Goal: Task Accomplishment & Management: Complete application form

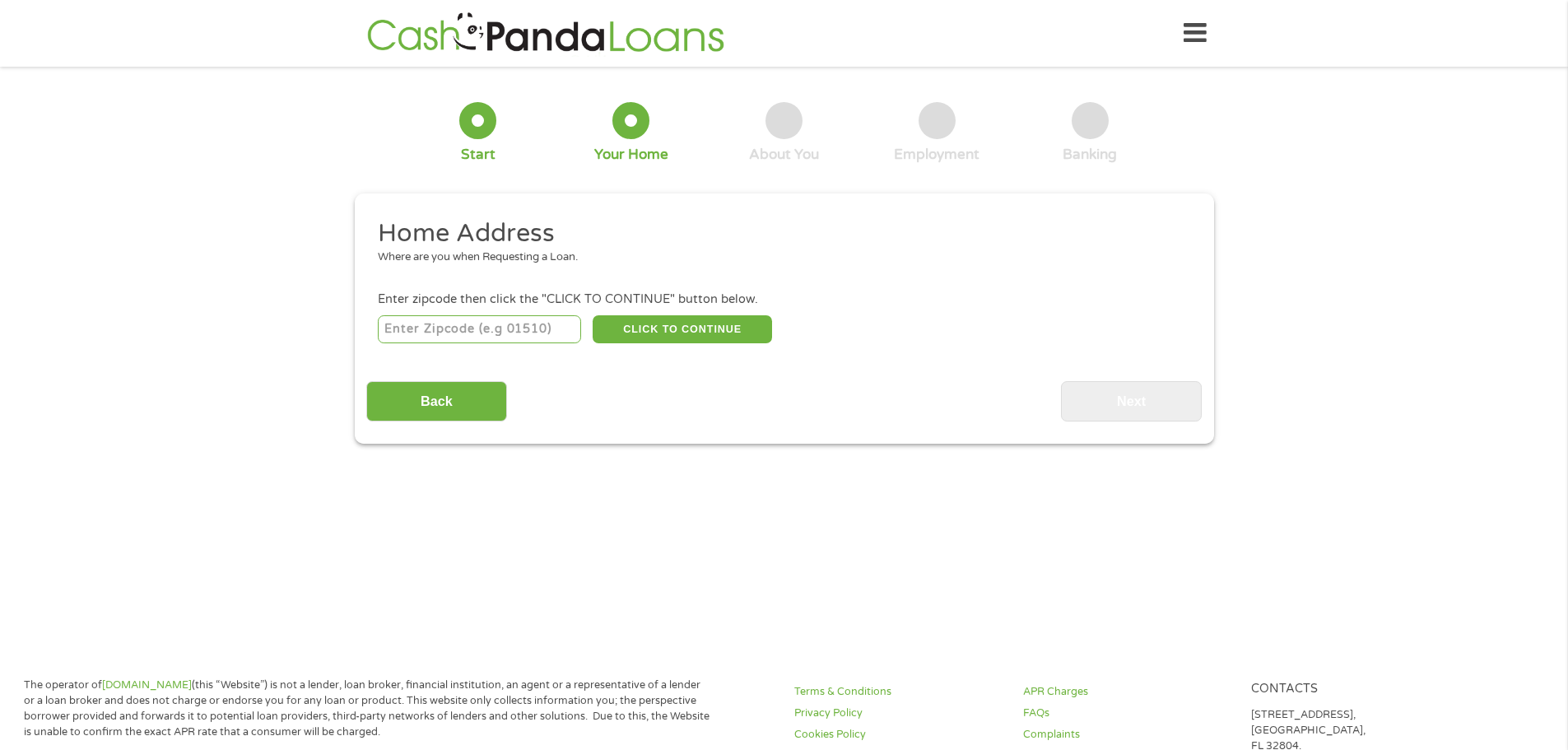
click at [536, 329] on input "number" at bounding box center [479, 329] width 203 height 28
type input "98117"
select select "[US_STATE]"
click at [647, 319] on button "CLICK TO CONTINUE" at bounding box center [682, 329] width 180 height 28
type input "98117"
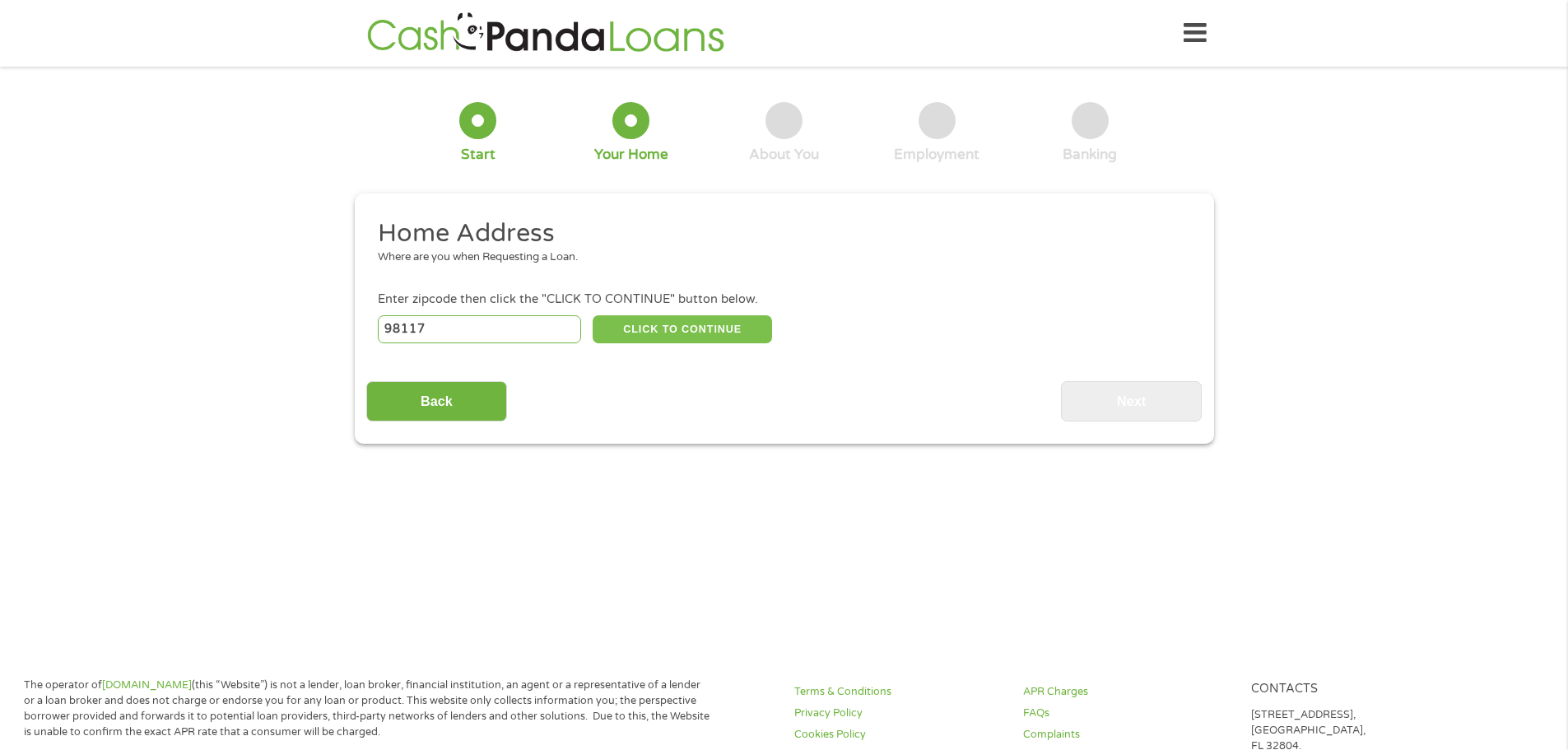
type input "[GEOGRAPHIC_DATA]"
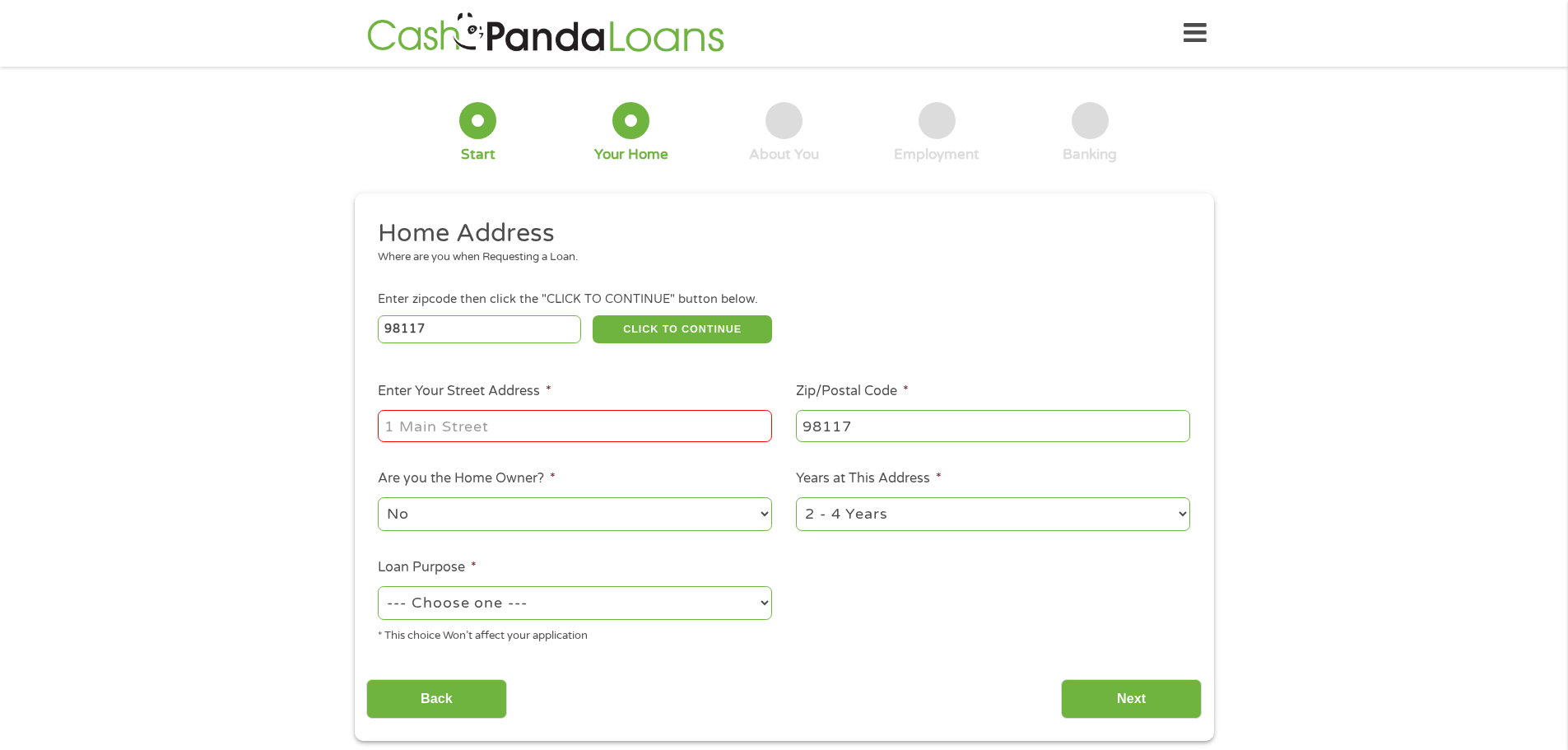
click at [584, 420] on input "Enter Your Street Address *" at bounding box center [575, 425] width 394 height 32
type input "[STREET_ADDRESS][PERSON_NAME]"
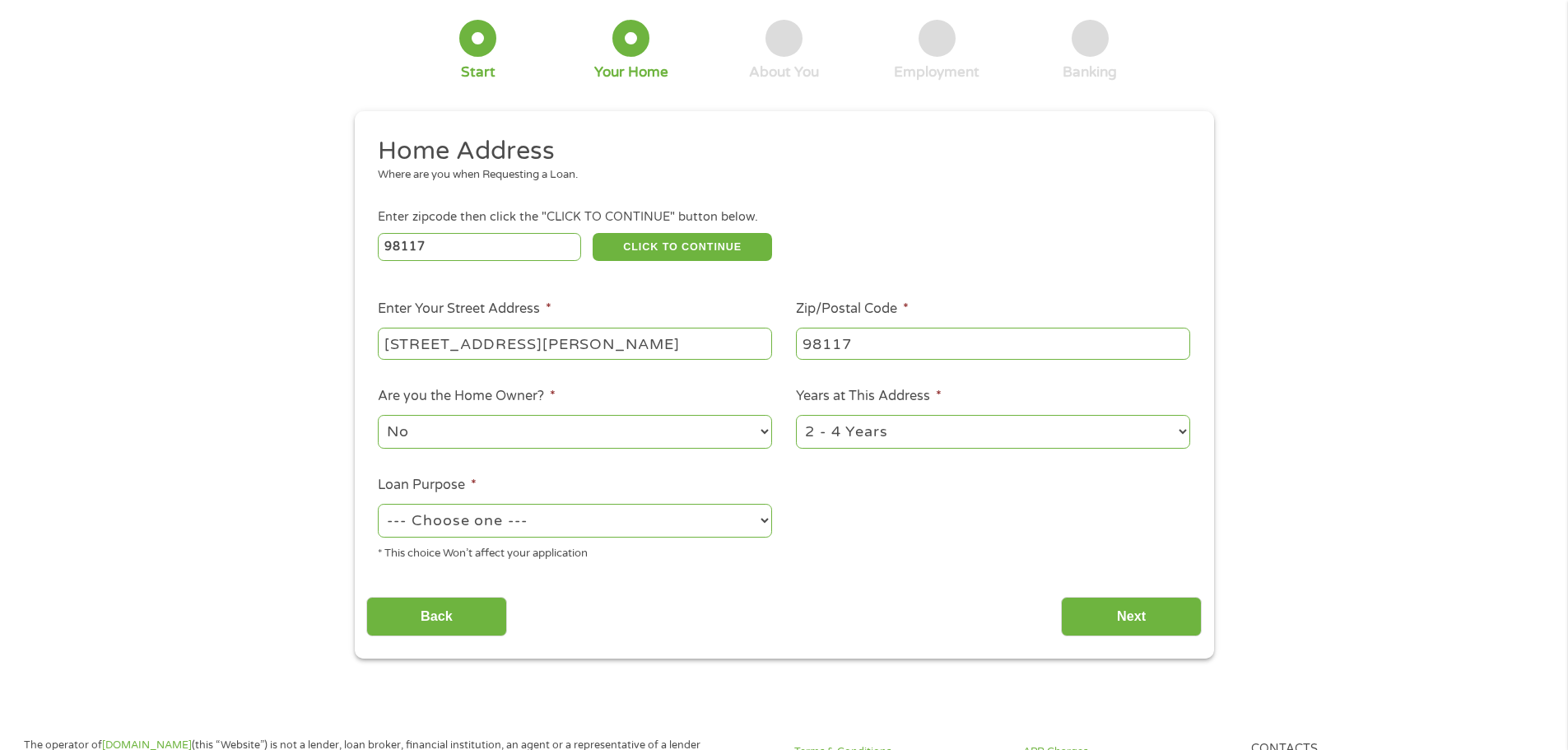
click at [1188, 432] on select "1 Year or less 1 - 2 Years 2 - 4 Years Over 4 Years" at bounding box center [992, 431] width 394 height 33
select select "60months"
click at [796, 415] on select "1 Year or less 1 - 2 Years 2 - 4 Years Over 4 Years" at bounding box center [992, 431] width 394 height 33
click at [738, 521] on select "--- Choose one --- Pay Bills Debt Consolidation Home Improvement Major Purchase…" at bounding box center [575, 520] width 394 height 33
select select "paybills"
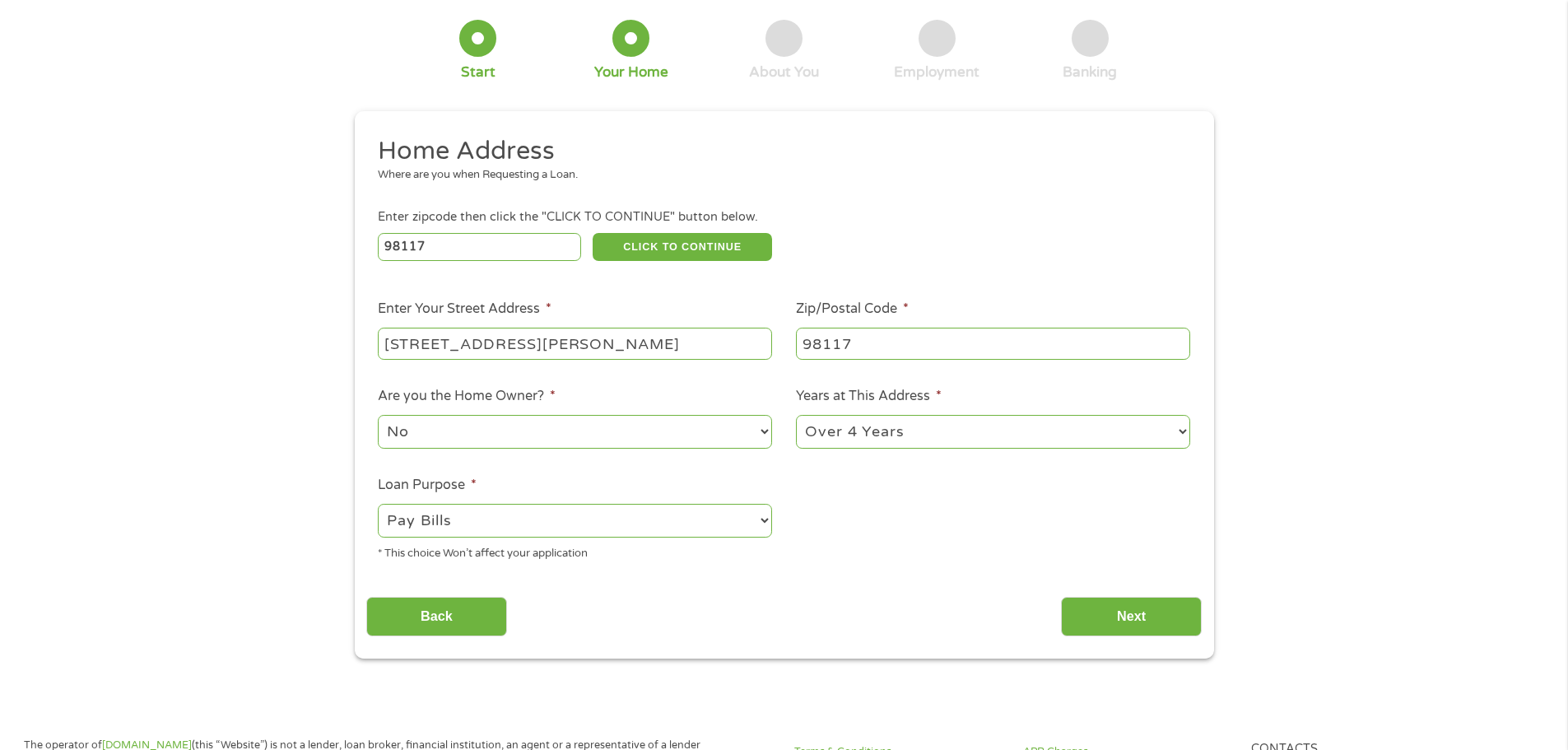
click at [378, 504] on select "--- Choose one --- Pay Bills Debt Consolidation Home Improvement Major Purchase…" at bounding box center [575, 520] width 394 height 33
click at [1106, 620] on input "Next" at bounding box center [1131, 617] width 141 height 41
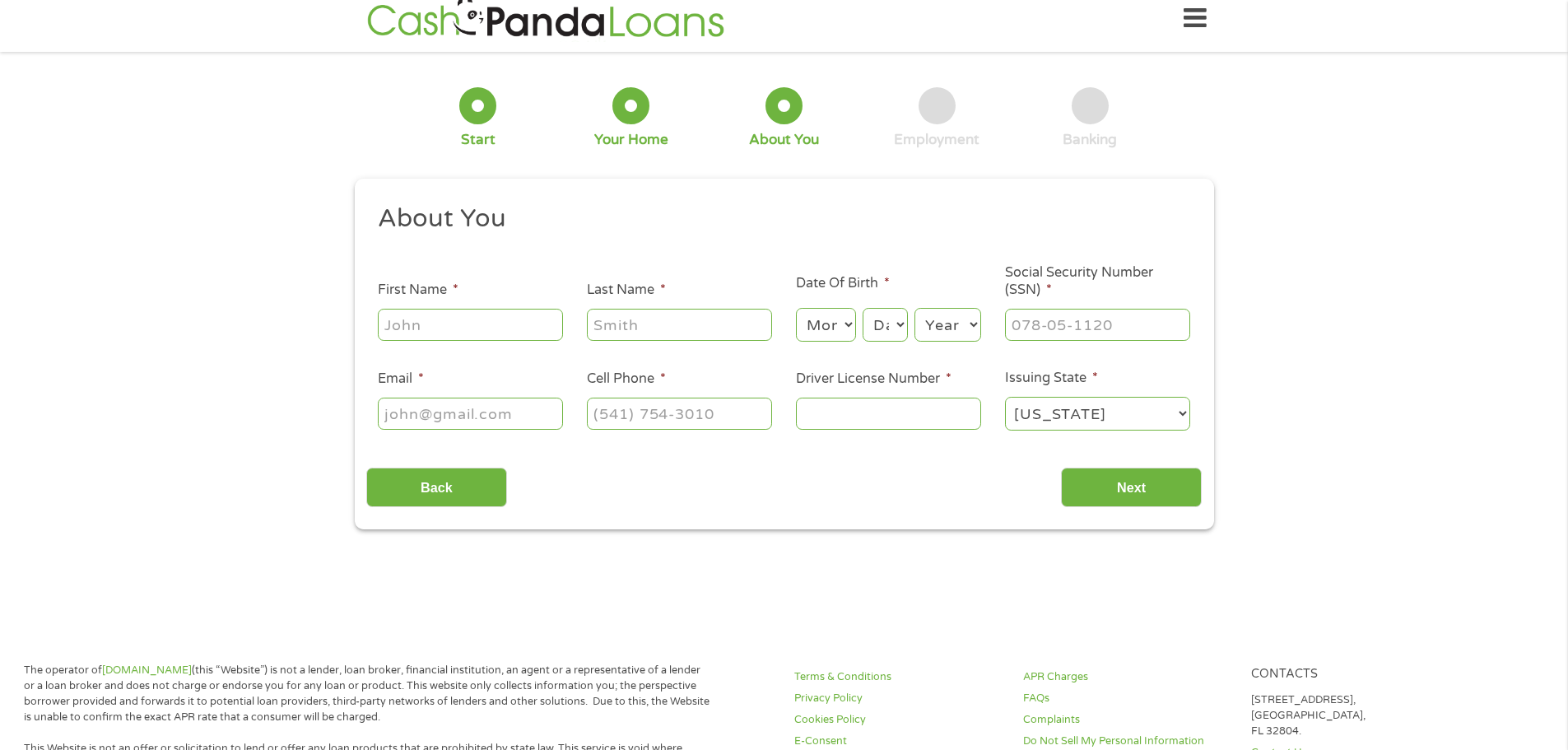
scroll to position [0, 0]
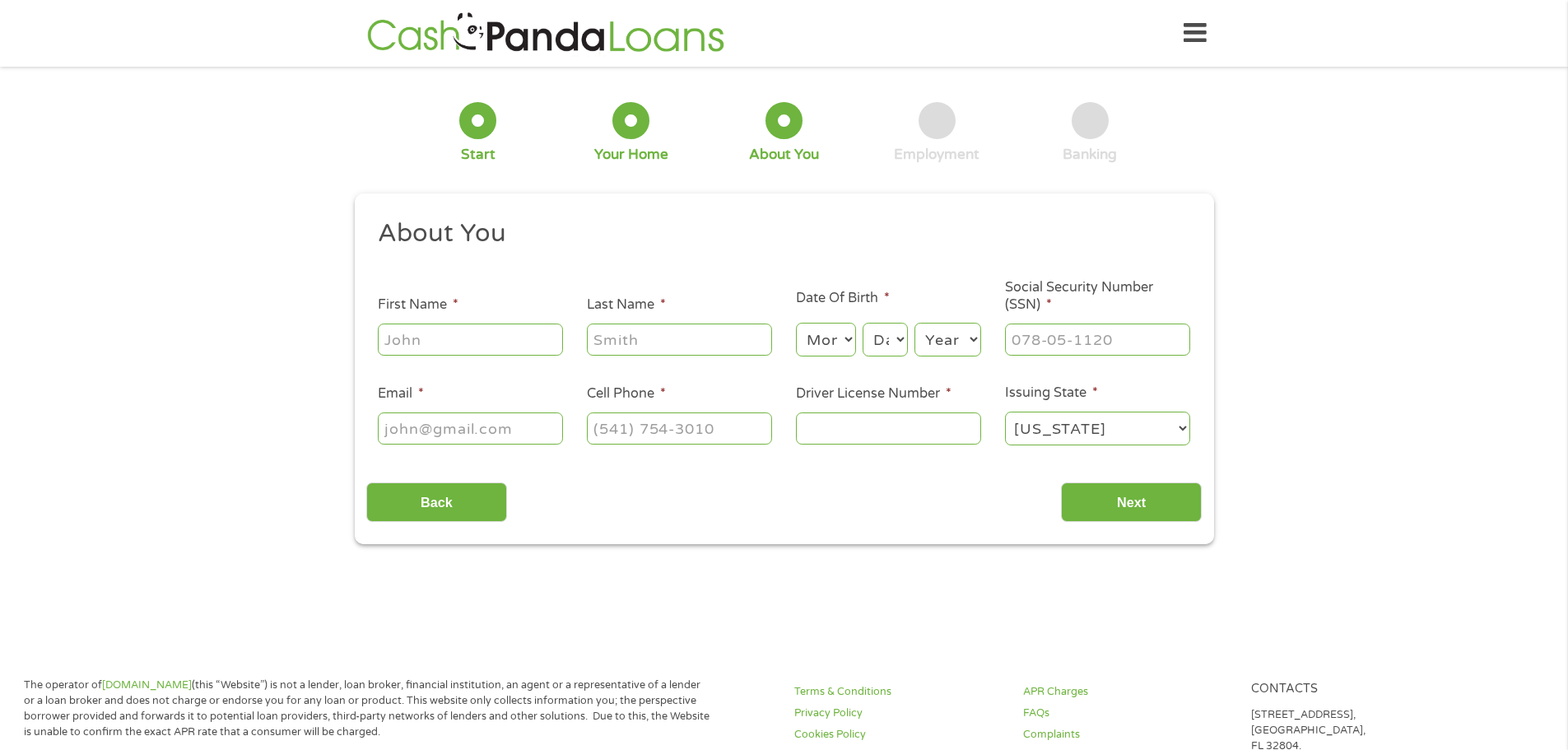
click at [490, 345] on input "First Name *" at bounding box center [470, 339] width 185 height 32
type input "[PERSON_NAME]"
type input "[EMAIL_ADDRESS][DOMAIN_NAME]"
type input "[PHONE_NUMBER]"
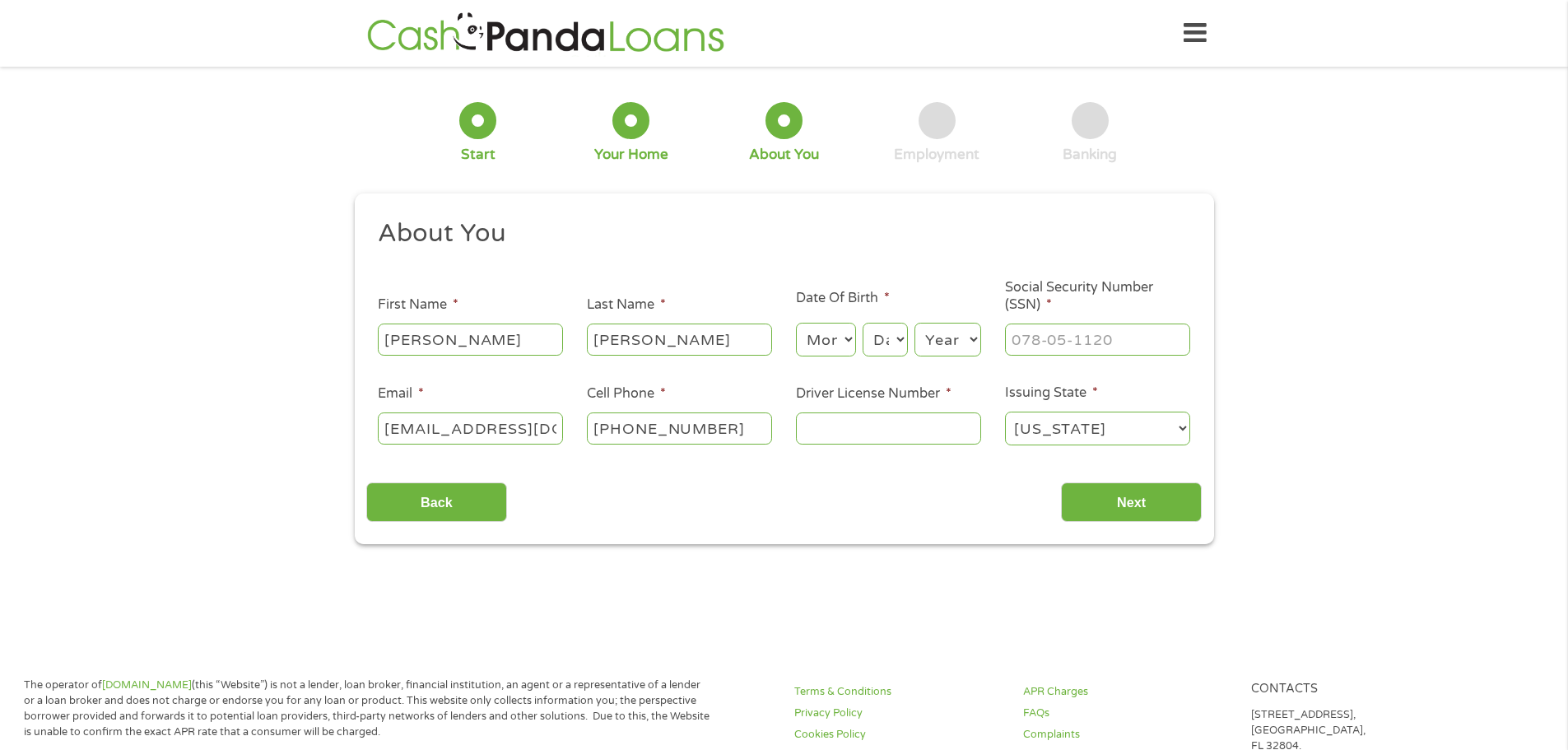
scroll to position [0, 18]
drag, startPoint x: 386, startPoint y: 430, endPoint x: 659, endPoint y: 430, distance: 273.0
click at [662, 429] on ul "About You This field is hidden when viewing the form Title * --- Choose one ---…" at bounding box center [784, 338] width 835 height 243
type input "[PERSON_NAME][EMAIL_ADDRESS][DOMAIN_NAME]"
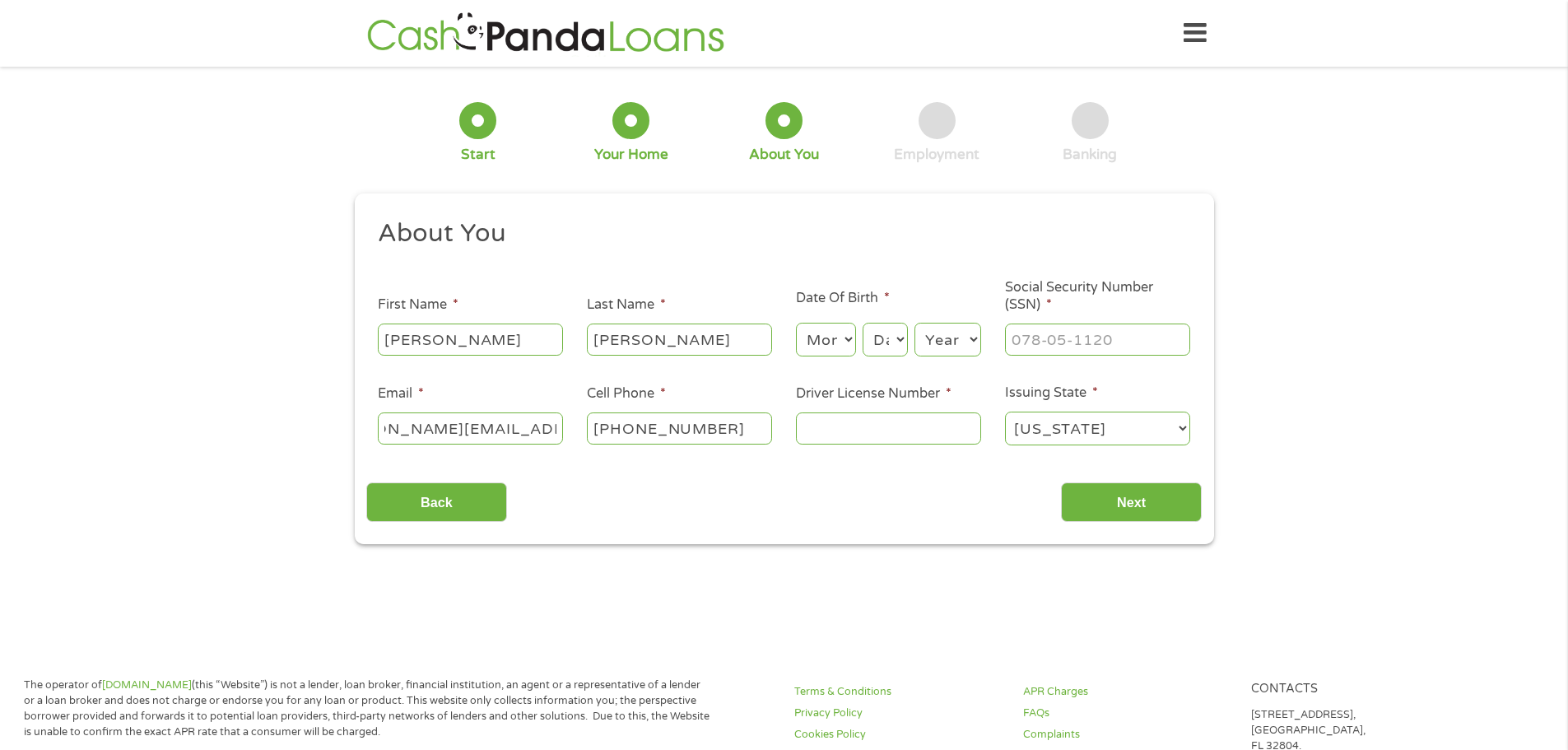
scroll to position [0, 0]
click at [838, 337] on select "Month 1 2 3 4 5 6 7 8 9 10 11 12" at bounding box center [826, 339] width 60 height 33
select select "2"
click at [796, 323] on select "Month 1 2 3 4 5 6 7 8 9 10 11 12" at bounding box center [826, 339] width 60 height 33
click at [889, 344] on select "Day 1 2 3 4 5 6 7 8 9 10 11 12 13 14 15 16 17 18 19 20 21 22 23 24 25 26 27 28 …" at bounding box center [884, 339] width 44 height 33
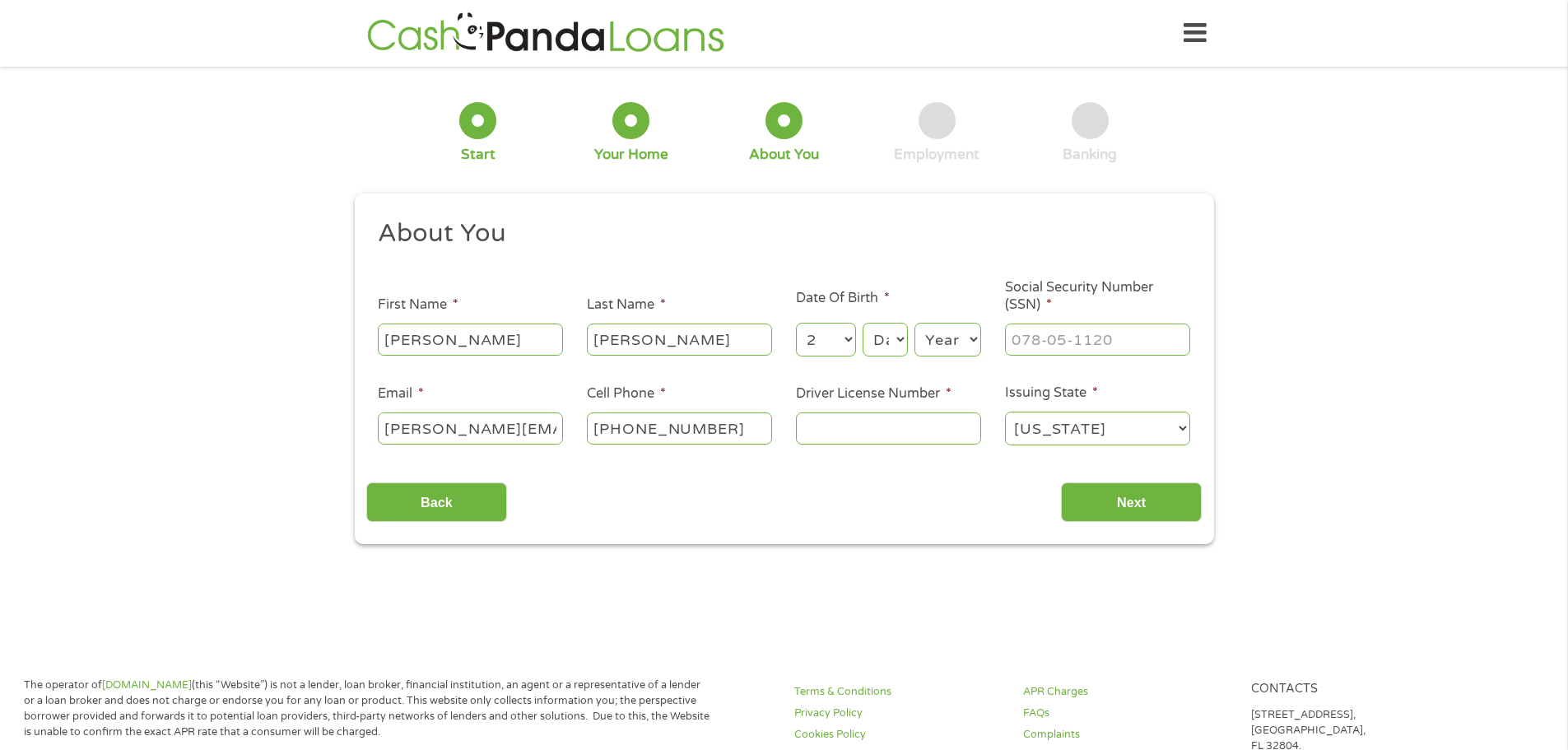
select select "6"
click at [862, 323] on select "Day 1 2 3 4 5 6 7 8 9 10 11 12 13 14 15 16 17 18 19 20 21 22 23 24 25 26 27 28 …" at bounding box center [884, 339] width 44 height 33
click at [958, 339] on select "Year [DATE] 2006 2005 2004 2003 2002 2001 2000 1999 1998 1997 1996 1995 1994 19…" at bounding box center [948, 339] width 67 height 33
select select "1973"
click at [915, 323] on select "Year [DATE] 2006 2005 2004 2003 2002 2001 2000 1999 1998 1997 1996 1995 1994 19…" at bounding box center [948, 339] width 67 height 33
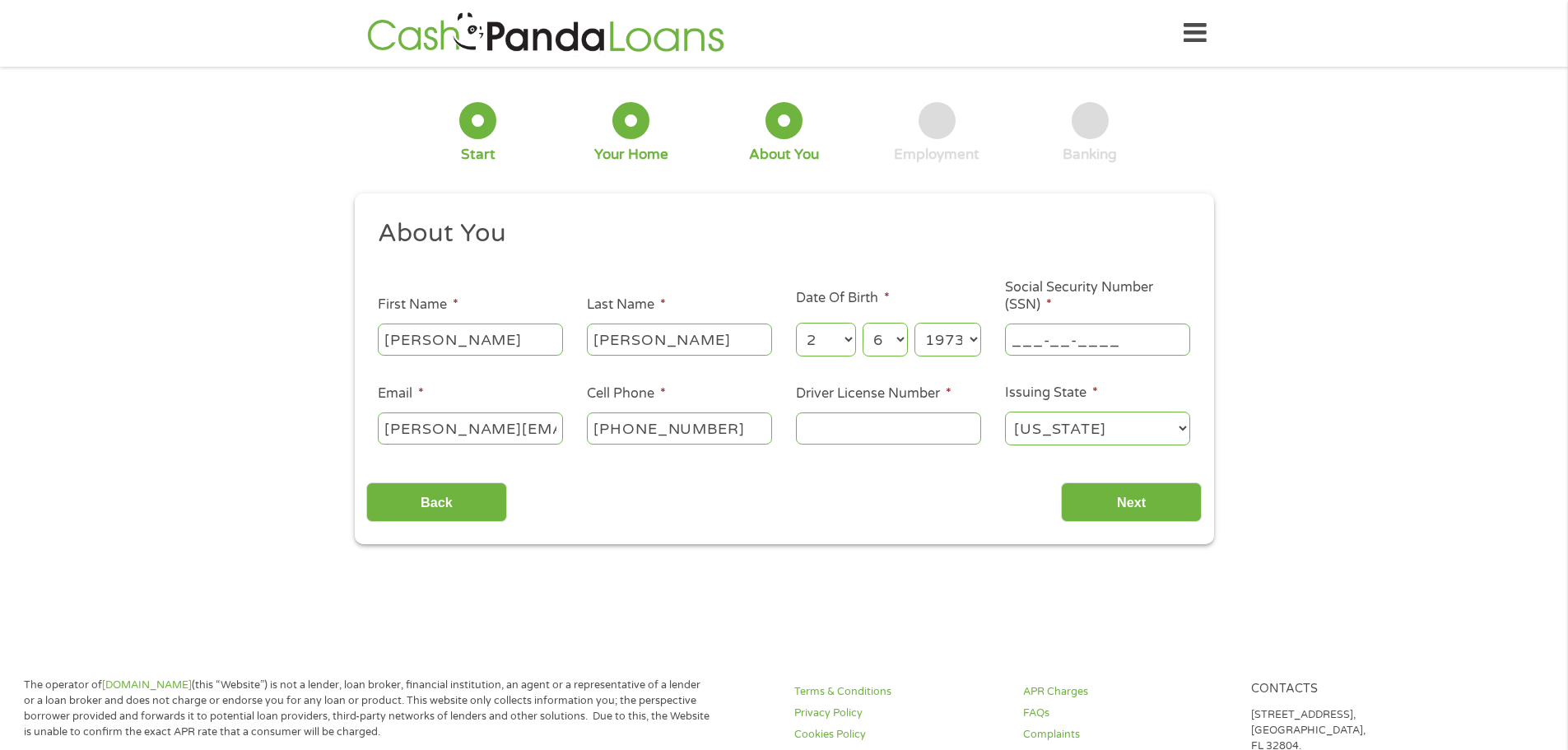
click at [1090, 335] on input "___-__-____" at bounding box center [1097, 339] width 185 height 32
type input "850-47-0700"
click at [835, 431] on input "Driver License Number *" at bounding box center [888, 428] width 185 height 32
type input "92147621"
click at [1172, 495] on input "Next" at bounding box center [1131, 503] width 141 height 41
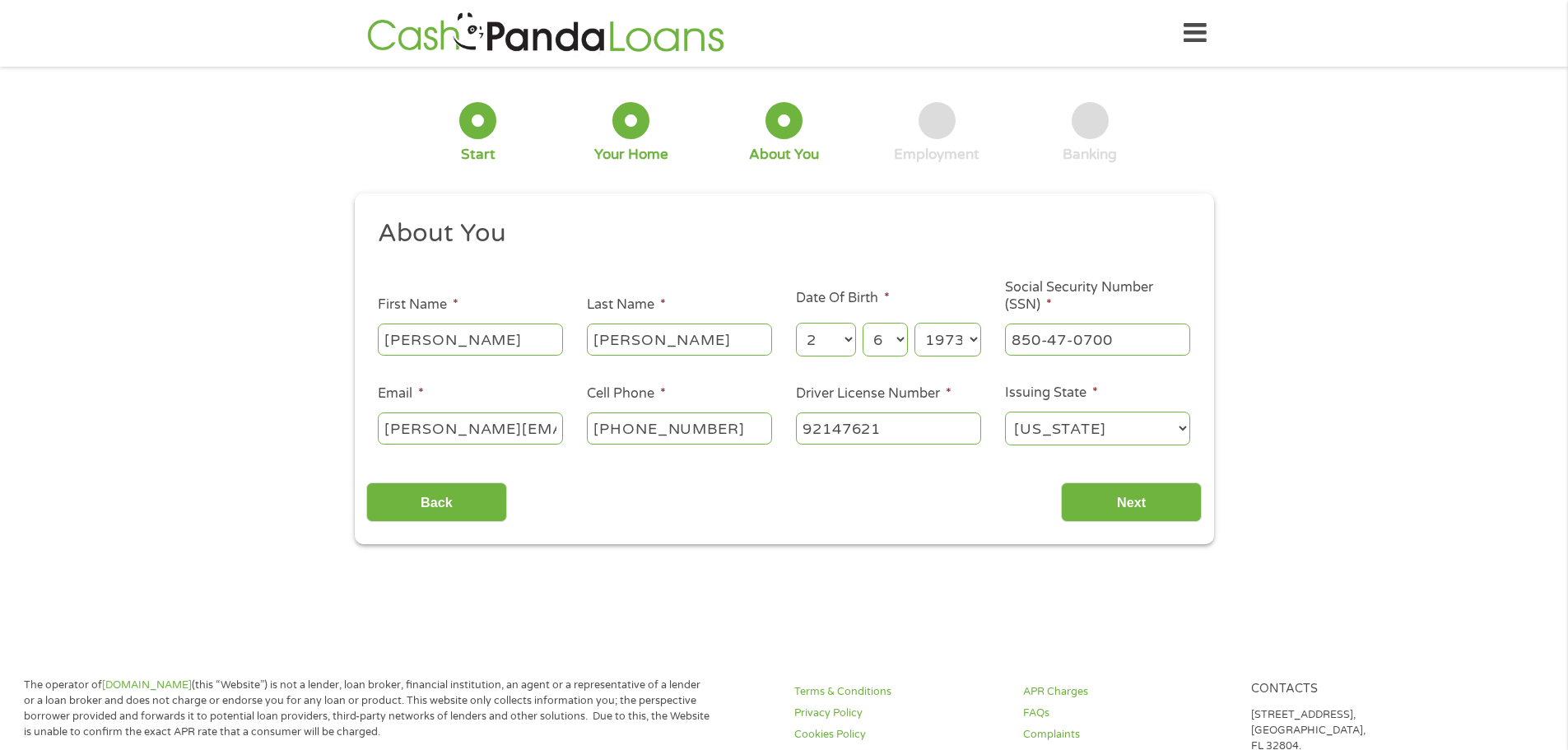
scroll to position [6, 6]
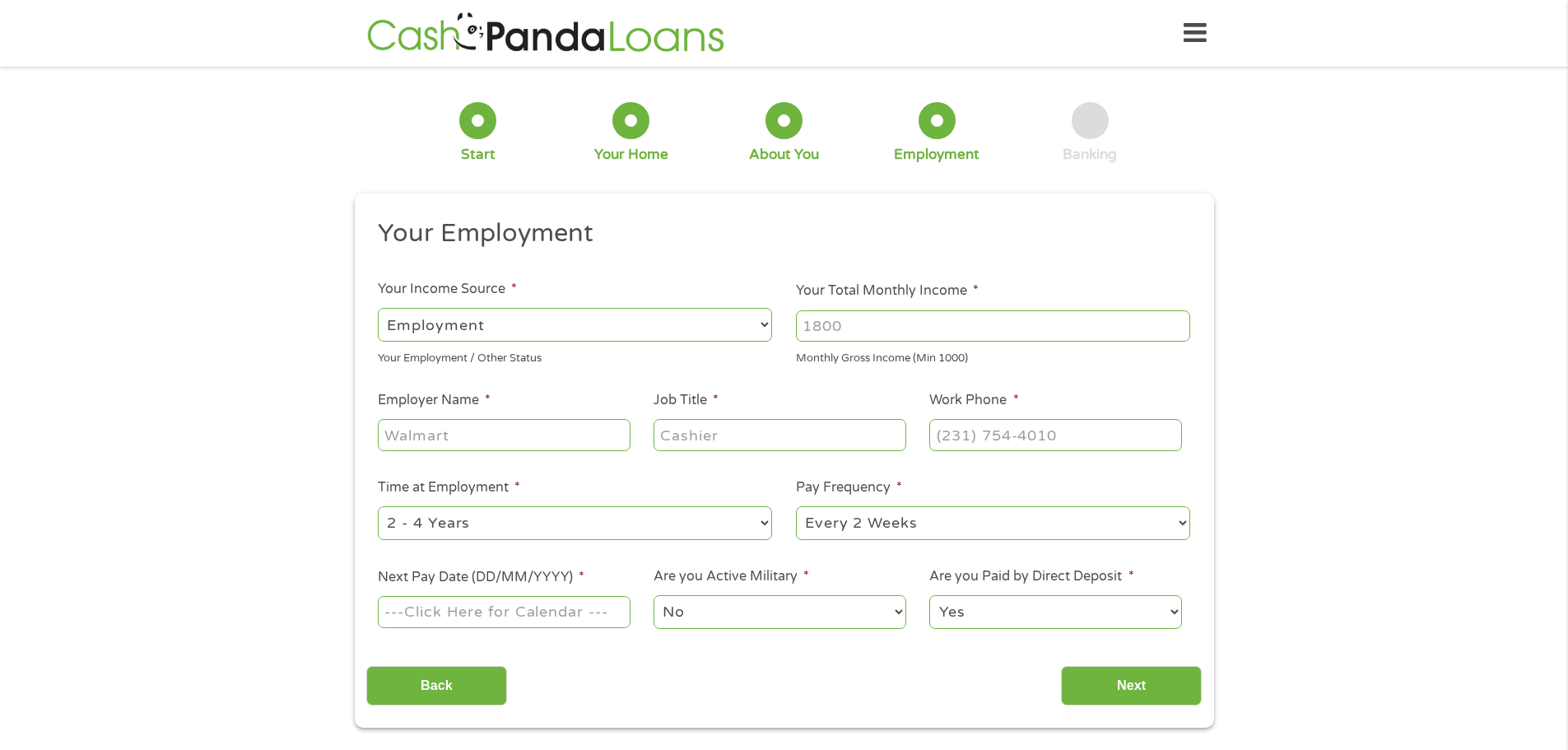
click at [944, 329] on input "Your Total Monthly Income *" at bounding box center [992, 326] width 394 height 32
type input "12100"
click at [544, 429] on input "Employer Name *" at bounding box center [503, 434] width 252 height 32
type input "Starbucks"
click at [726, 440] on input "Job Title *" at bounding box center [779, 434] width 252 height 32
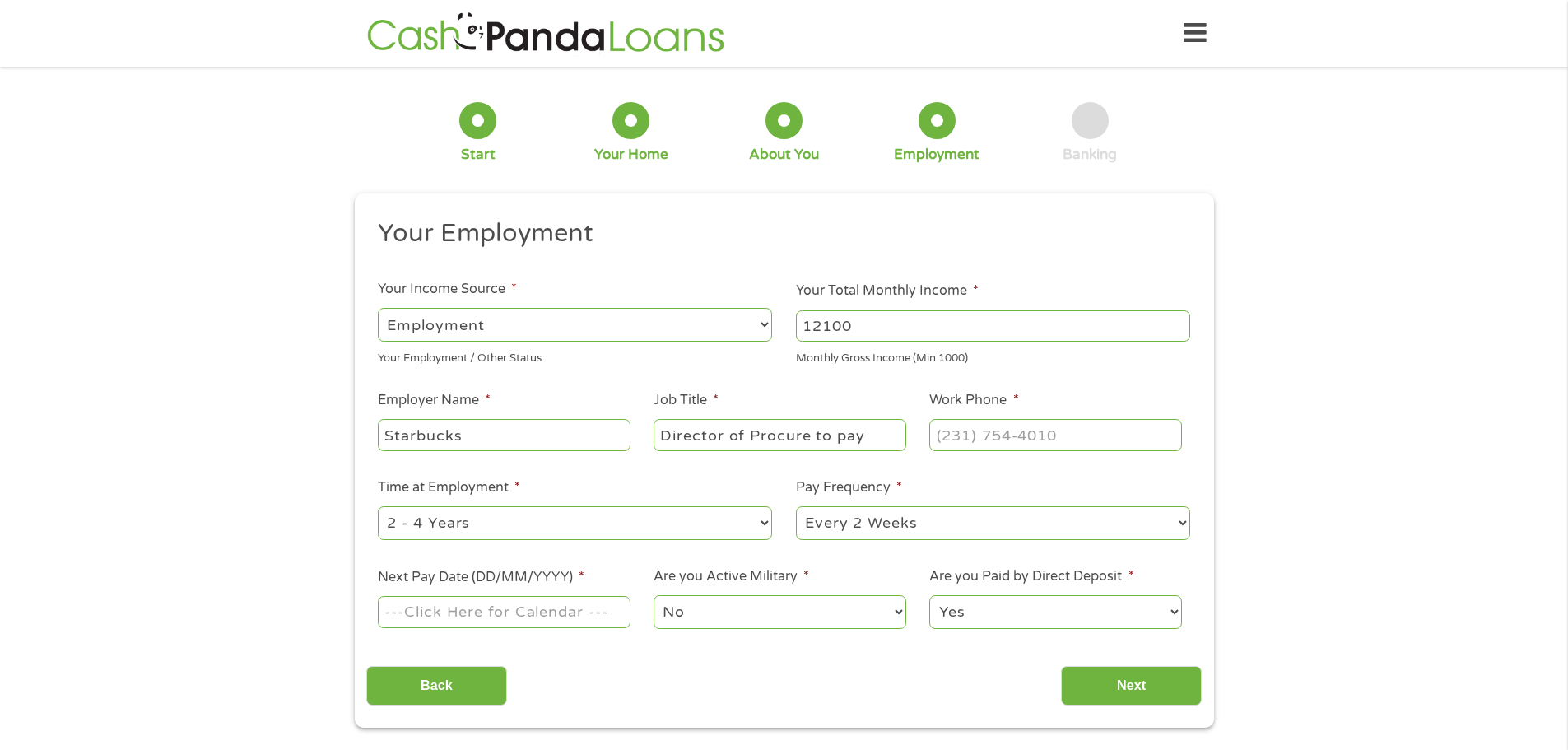
type input "Director of Procure to pay"
click at [975, 426] on input "(___) ___-____" at bounding box center [1055, 434] width 252 height 32
type input "[PHONE_NUMBER]"
click at [696, 518] on select "--- Choose one --- 1 Year or less 1 - 2 Years 2 - 4 Years Over 4 Years" at bounding box center [575, 523] width 394 height 33
select select "60months"
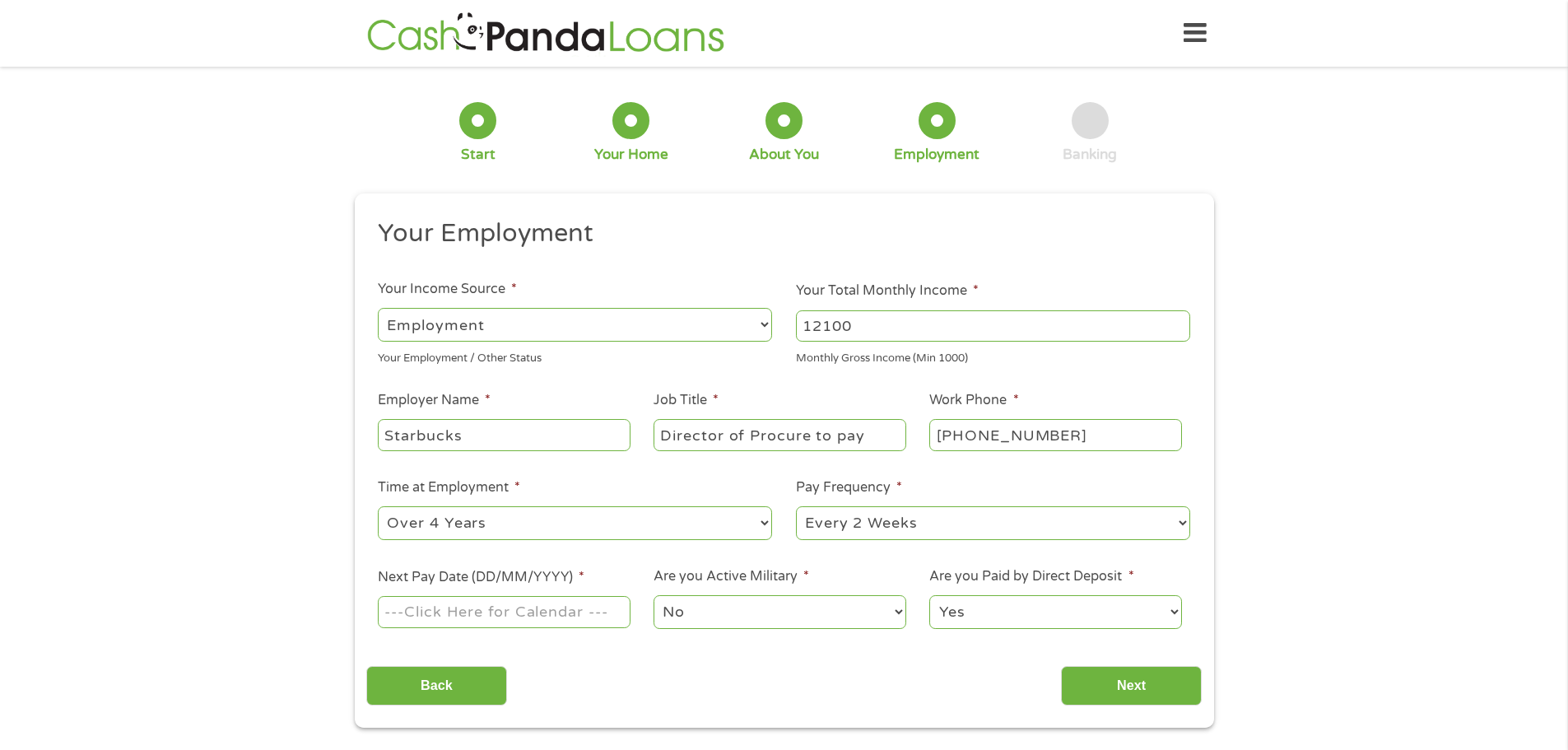
click at [378, 506] on select "--- Choose one --- 1 Year or less 1 - 2 Years 2 - 4 Years Over 4 Years" at bounding box center [575, 523] width 394 height 33
click at [580, 618] on input "Next Pay Date (DD/MM/YYYY) *" at bounding box center [503, 612] width 252 height 32
type input "[DATE]"
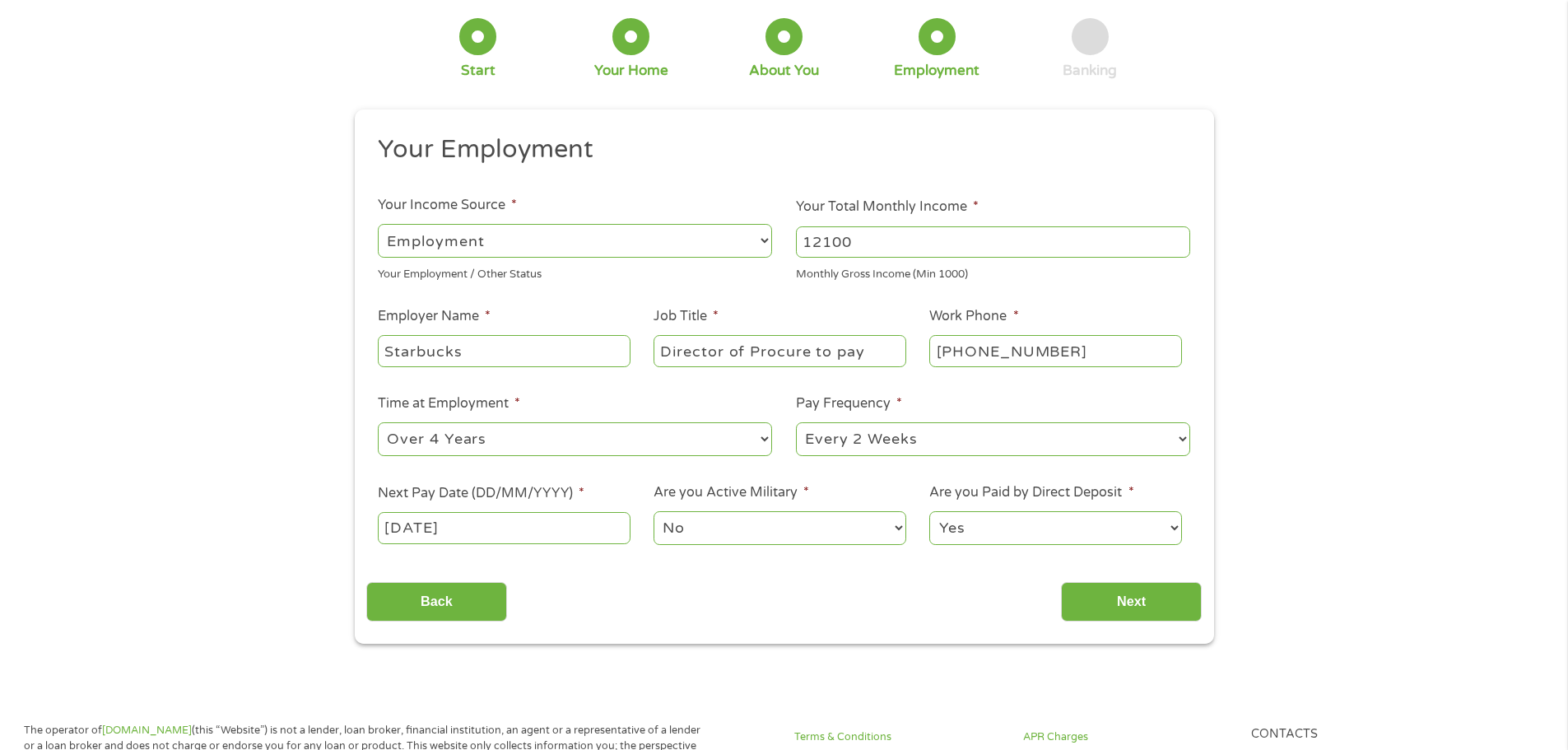
scroll to position [165, 0]
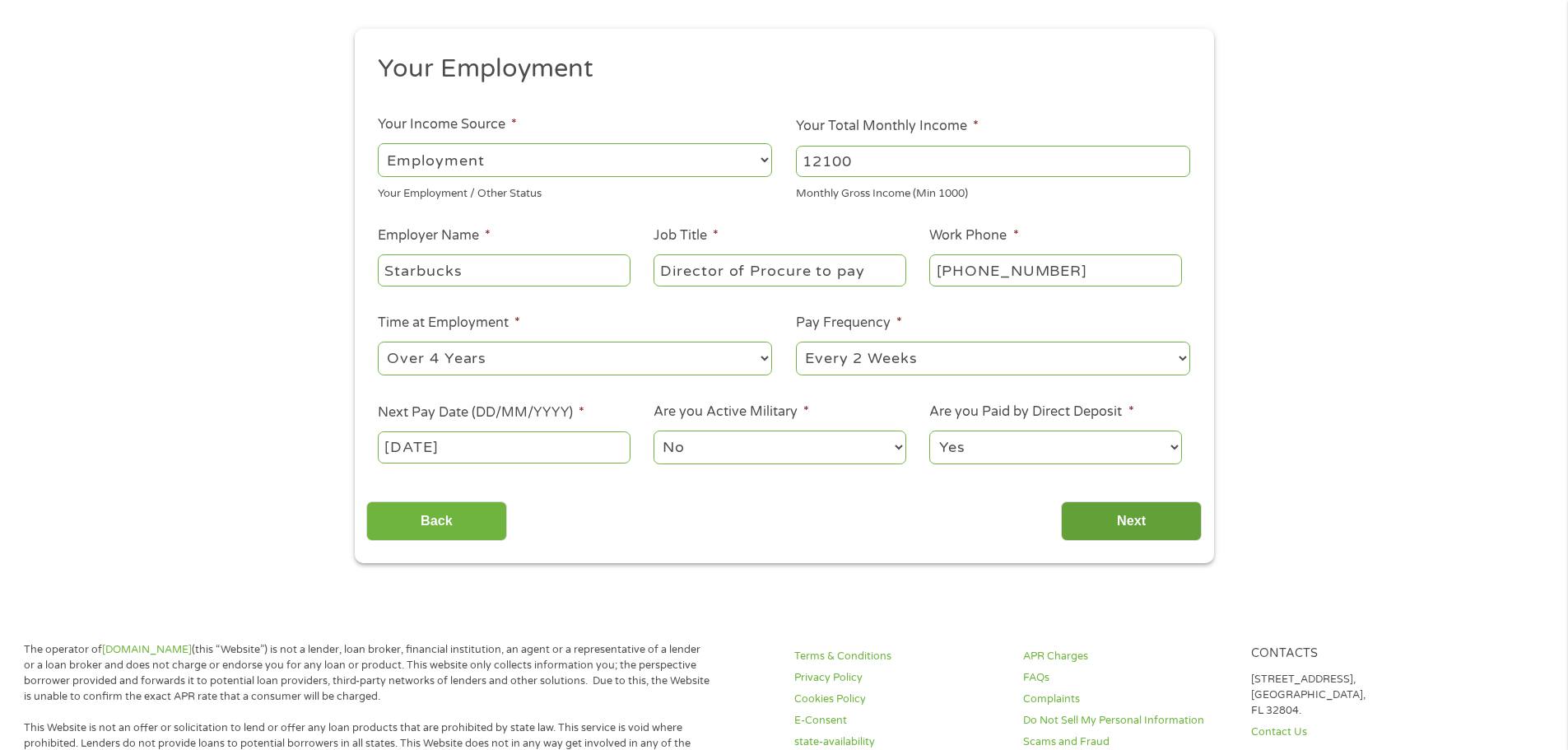
click at [1111, 516] on input "Next" at bounding box center [1131, 522] width 141 height 41
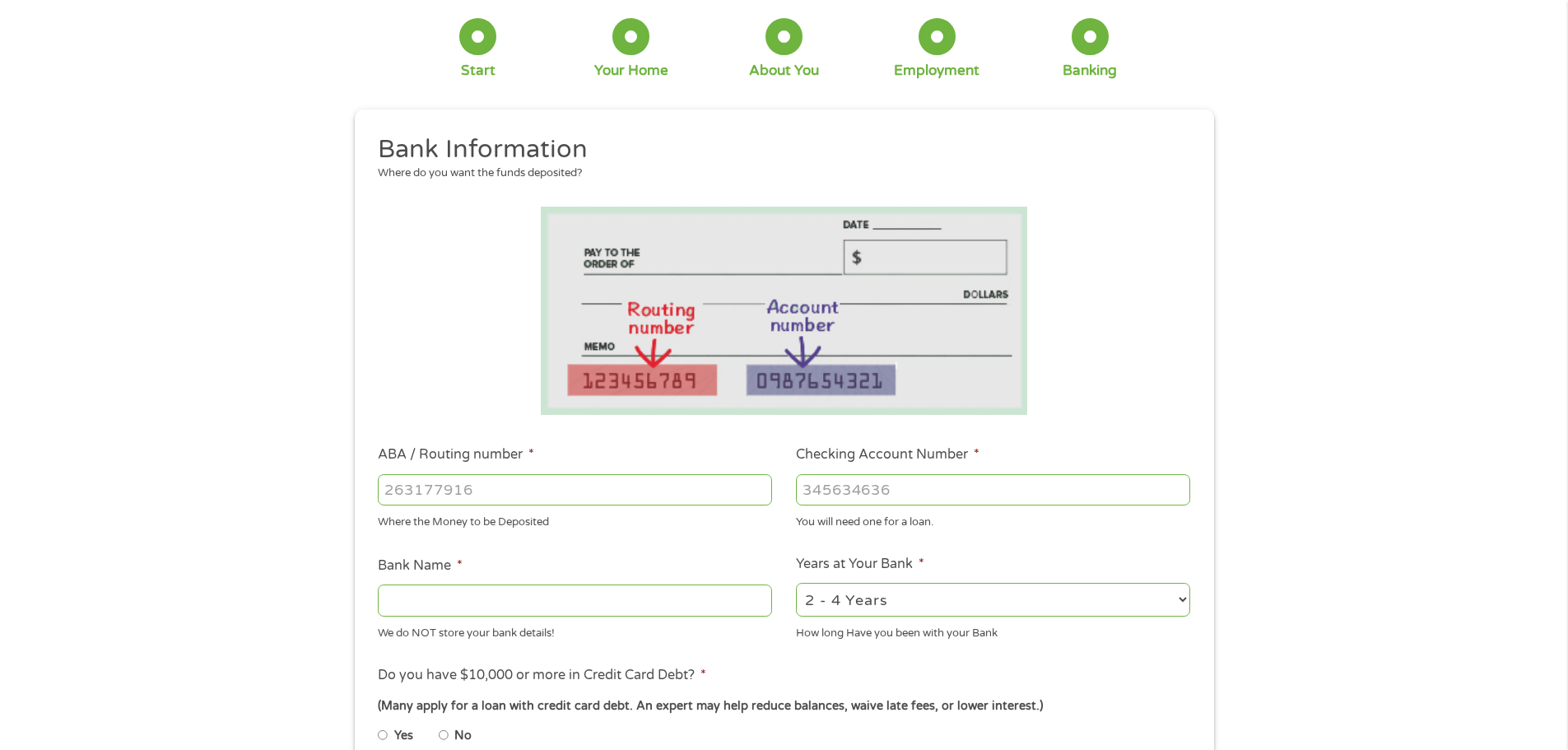
scroll to position [0, 0]
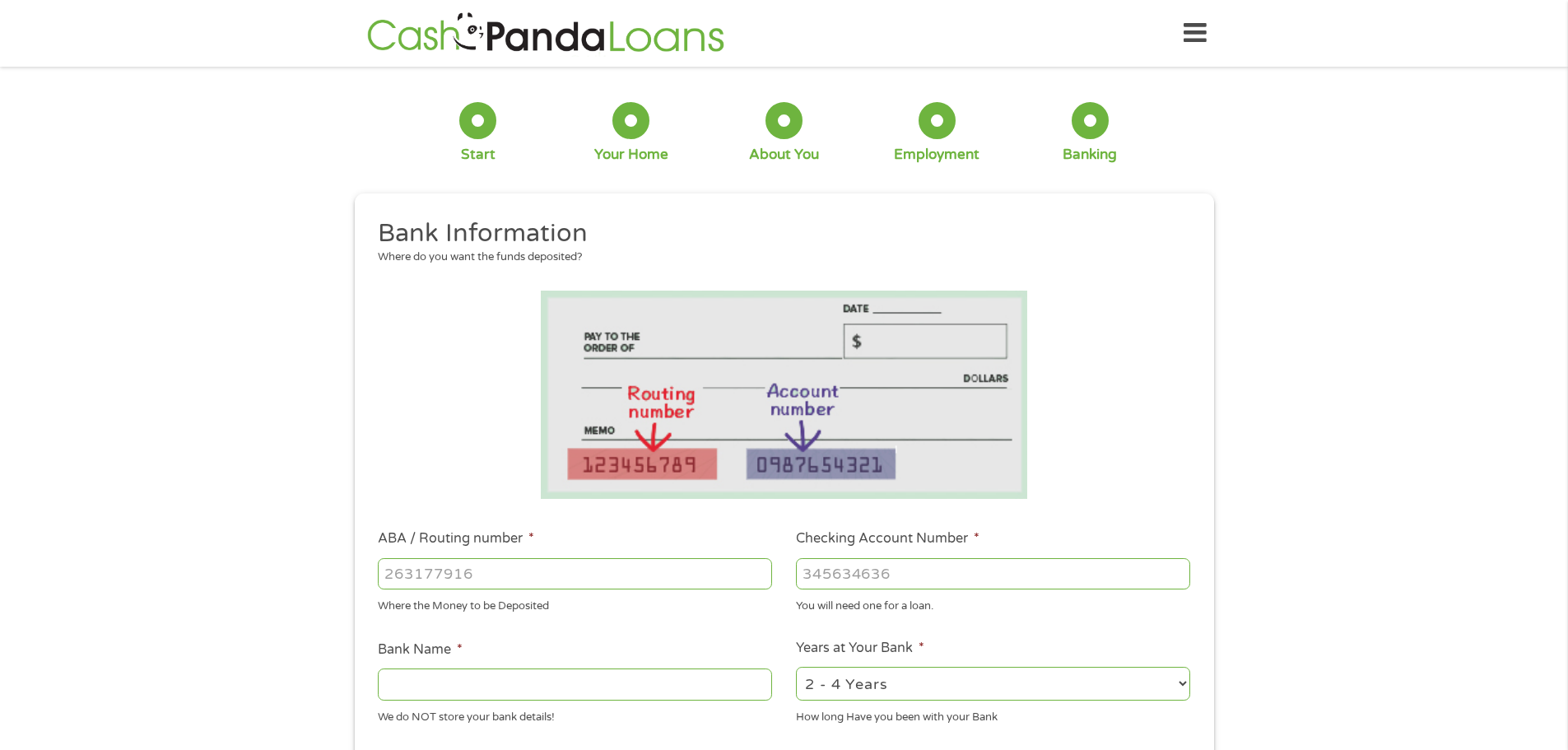
click at [567, 574] on input "ABA / Routing number *" at bounding box center [575, 574] width 394 height 32
type input "123205054"
type input "UMPQUA BANK"
type input "123205054"
click at [864, 573] on input "Checking Account Number *" at bounding box center [992, 574] width 394 height 32
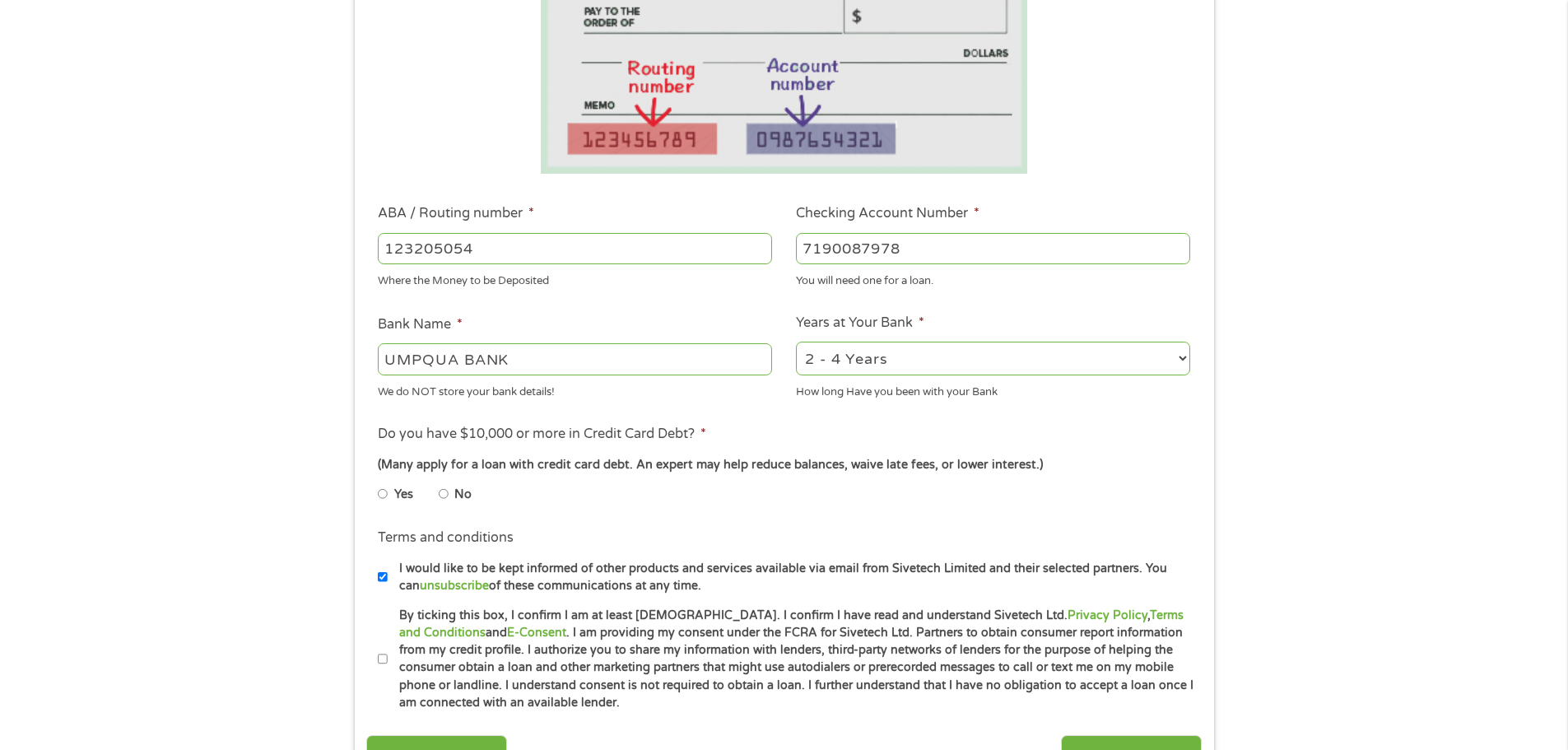
scroll to position [329, 0]
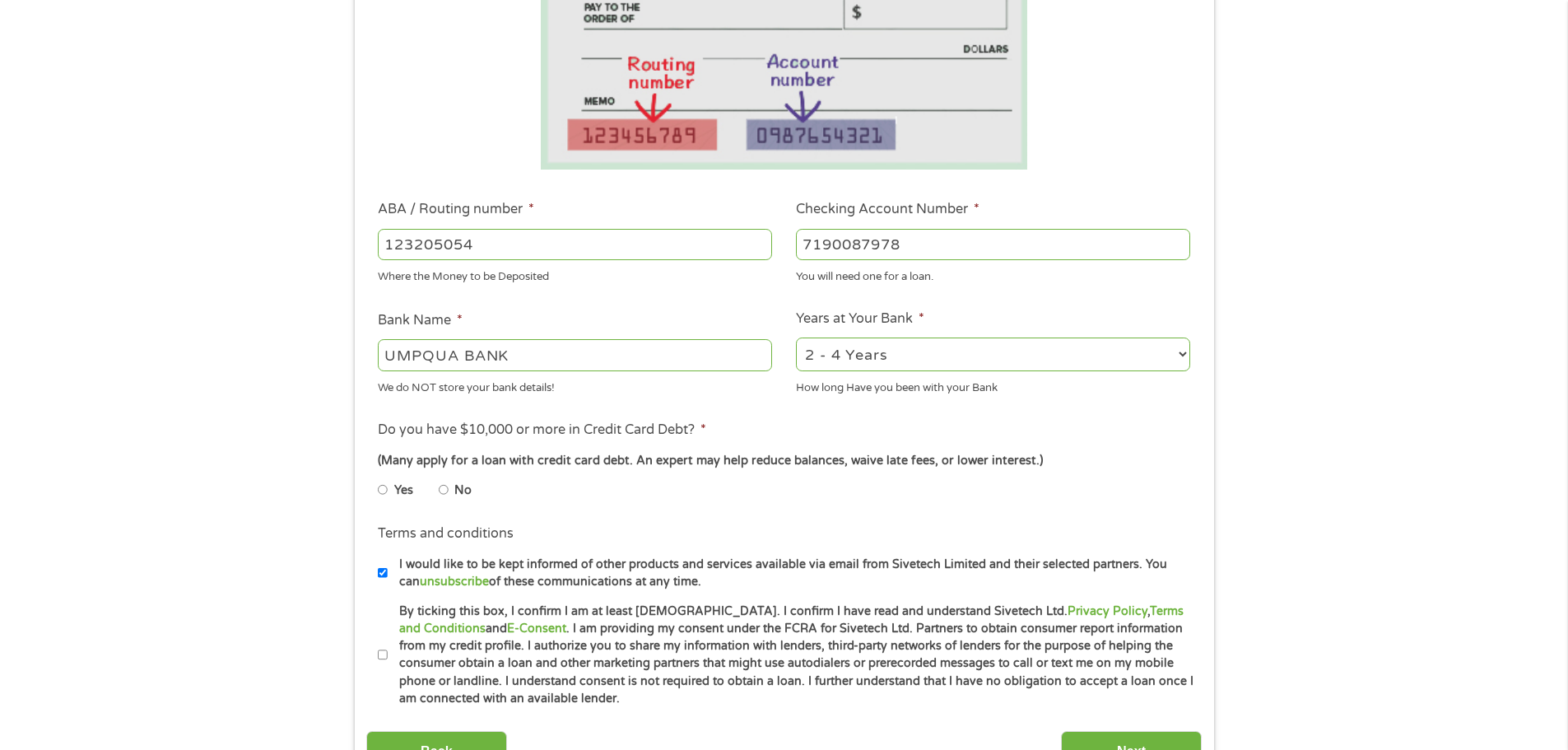
type input "7190087978"
click at [845, 361] on select "2 - 4 Years 6 - 12 Months 1 - 2 Years Over 4 Years" at bounding box center [992, 354] width 394 height 33
select select "24months"
click at [796, 338] on select "2 - 4 Years 6 - 12 Months 1 - 2 Years Over 4 Years" at bounding box center [992, 354] width 394 height 33
click at [386, 490] on input "Yes" at bounding box center [383, 489] width 10 height 26
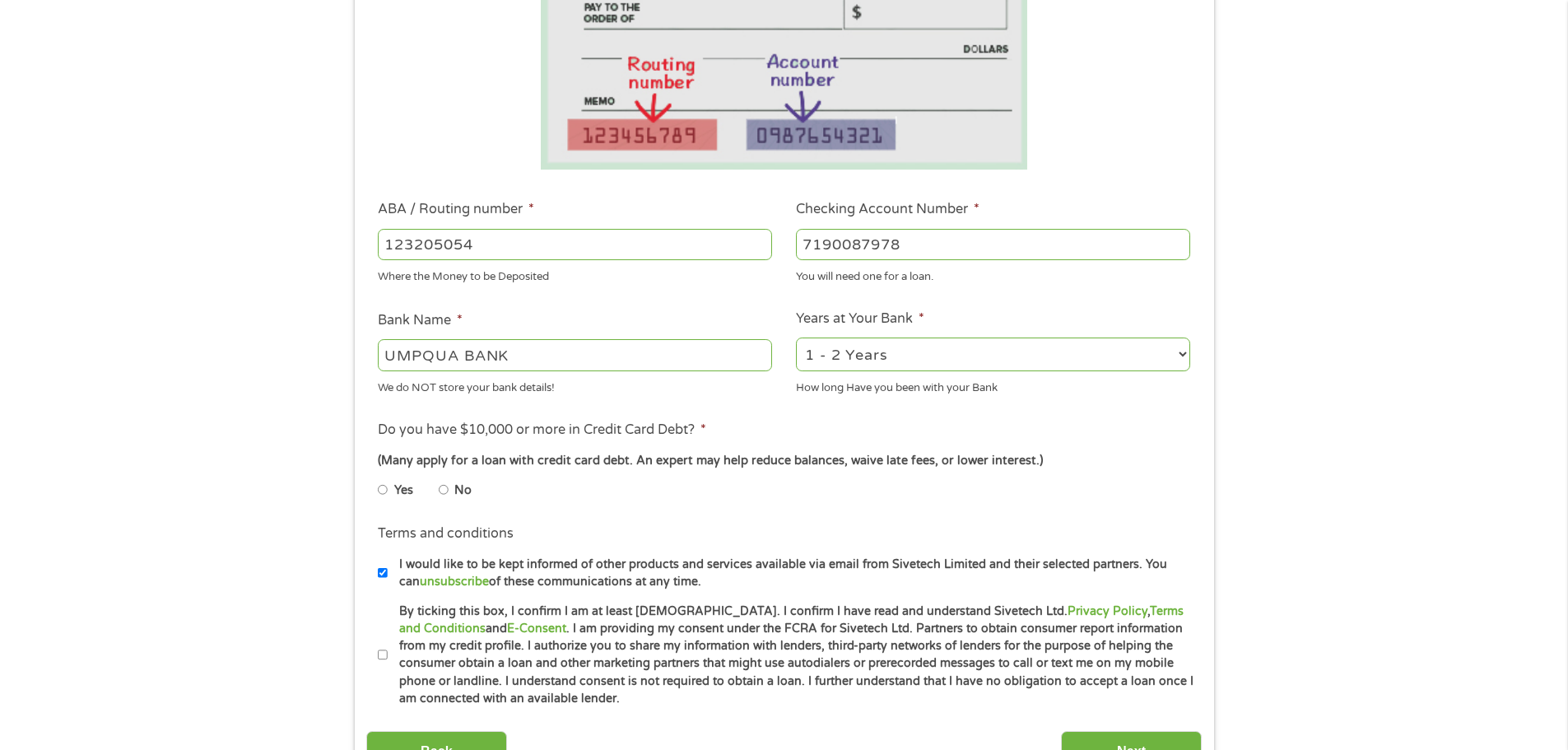
radio input "true"
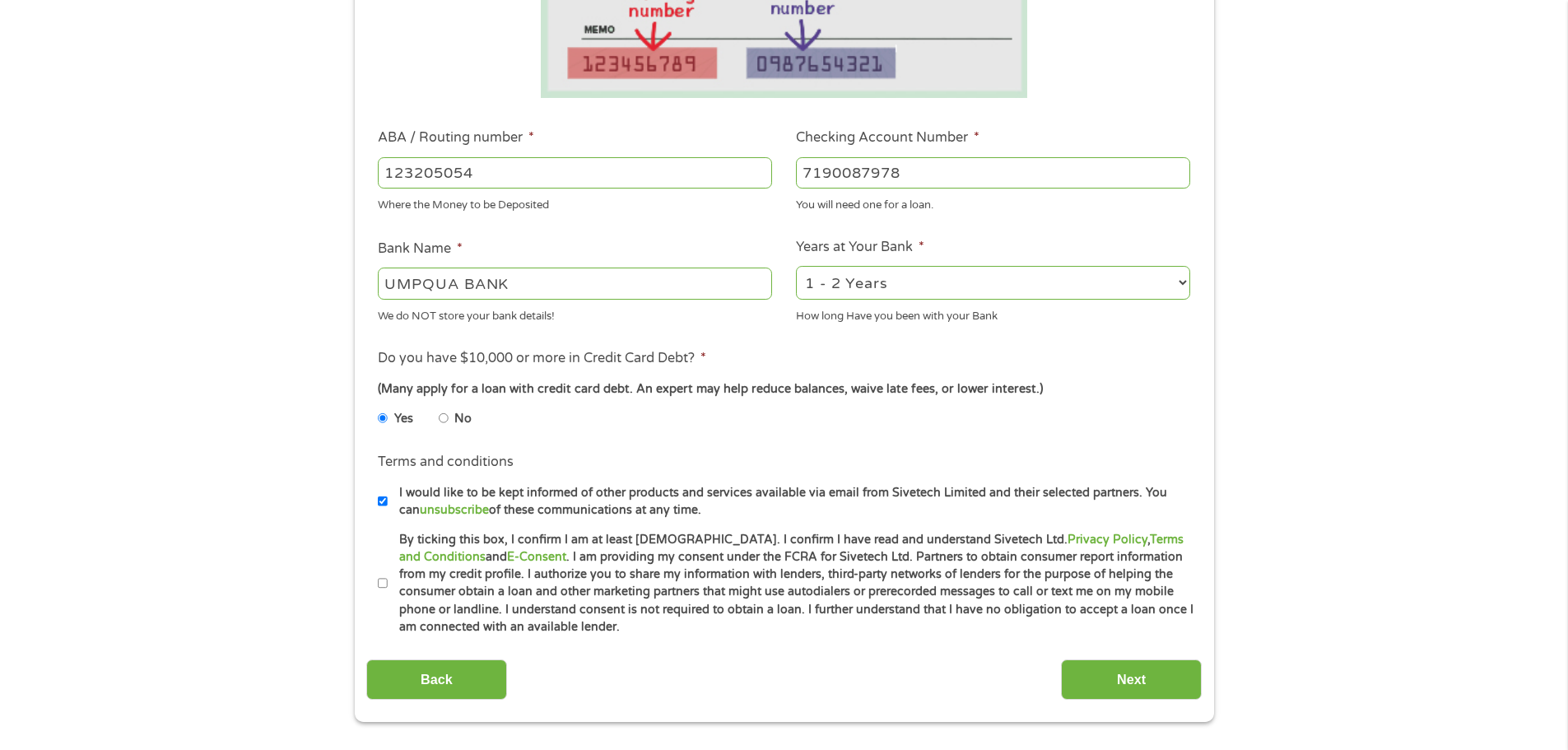
scroll to position [495, 0]
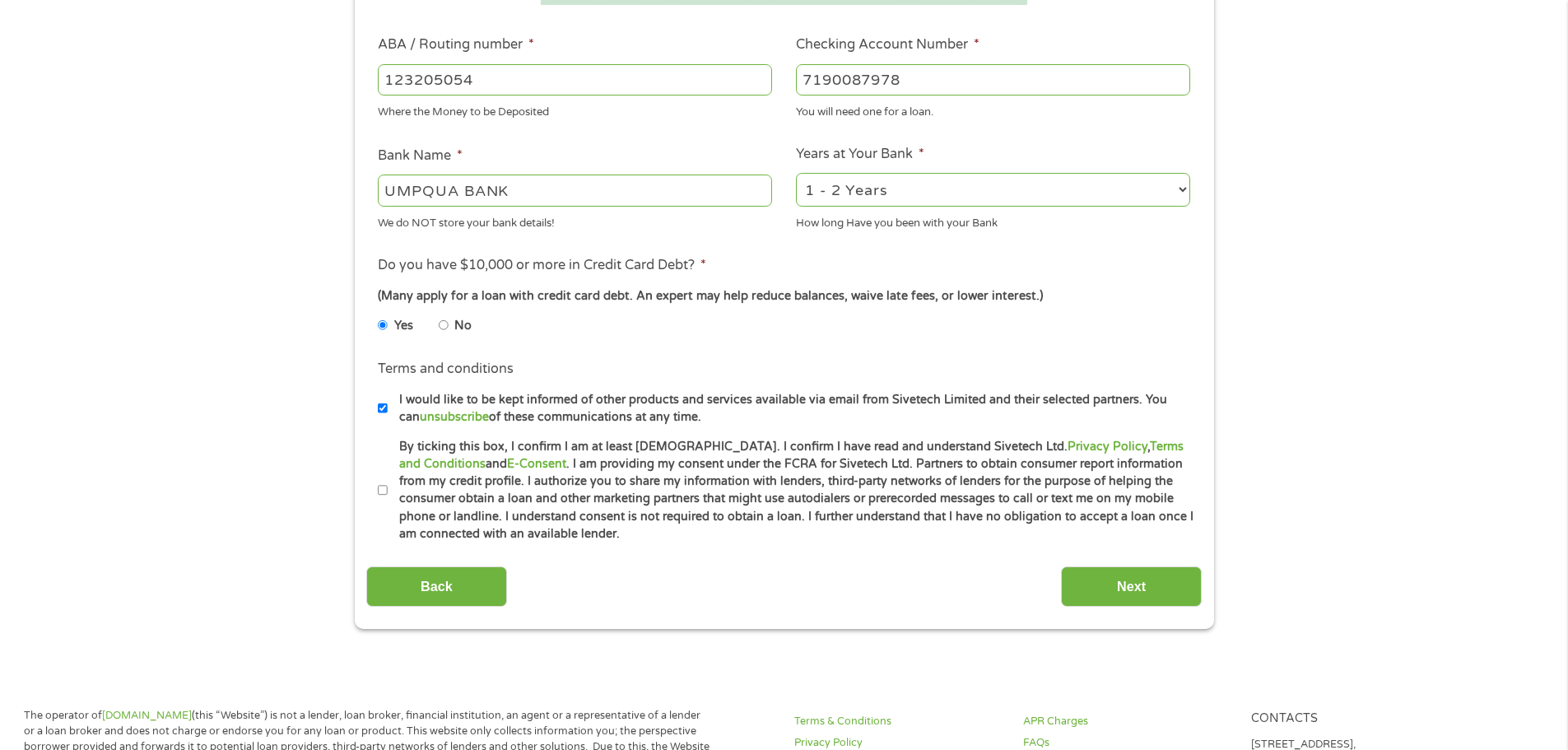
click at [383, 493] on input "By ticking this box, I confirm I am at least [DEMOGRAPHIC_DATA]. I confirm I ha…" at bounding box center [383, 490] width 10 height 26
checkbox input "true"
click at [1119, 599] on input "Next" at bounding box center [1131, 587] width 141 height 41
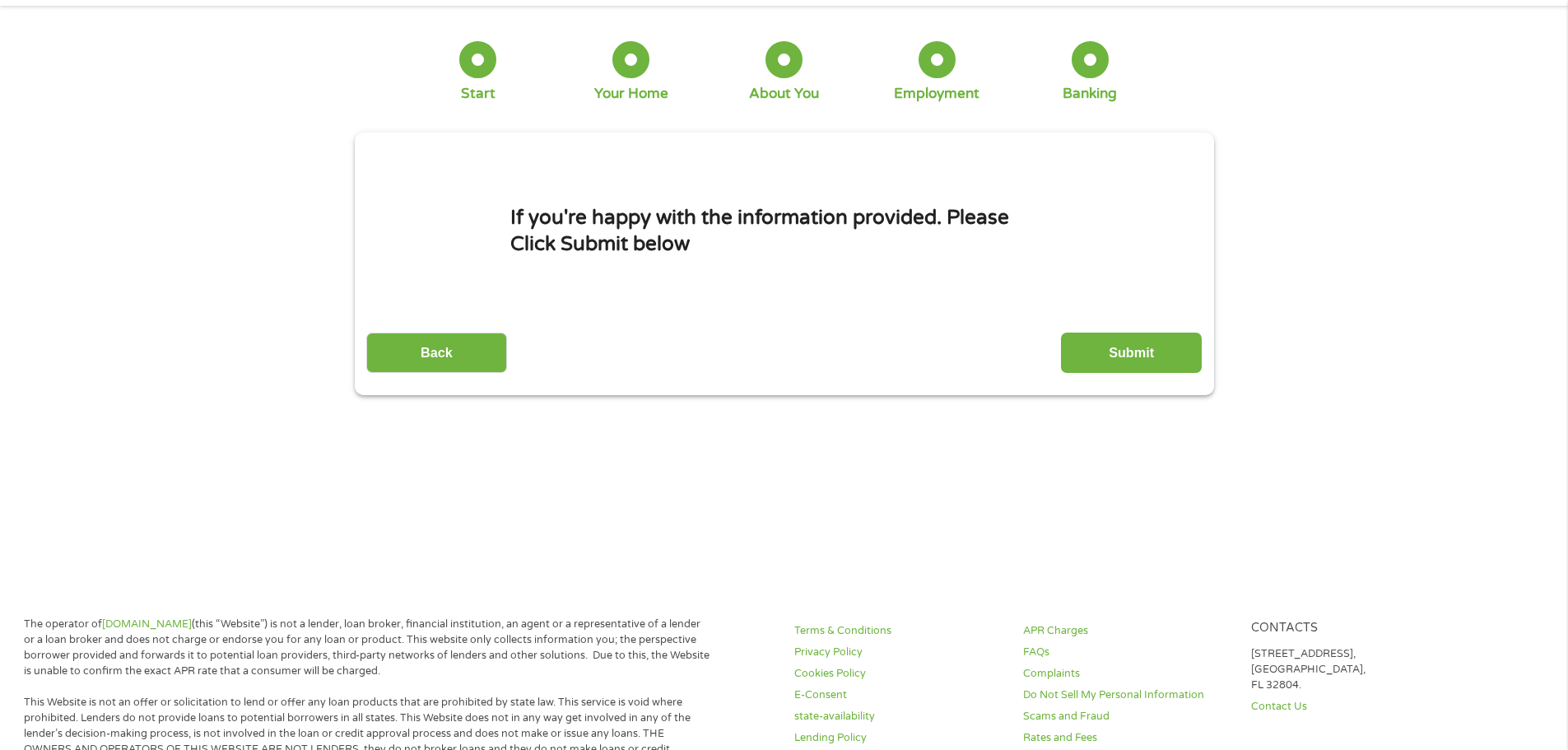
scroll to position [0, 0]
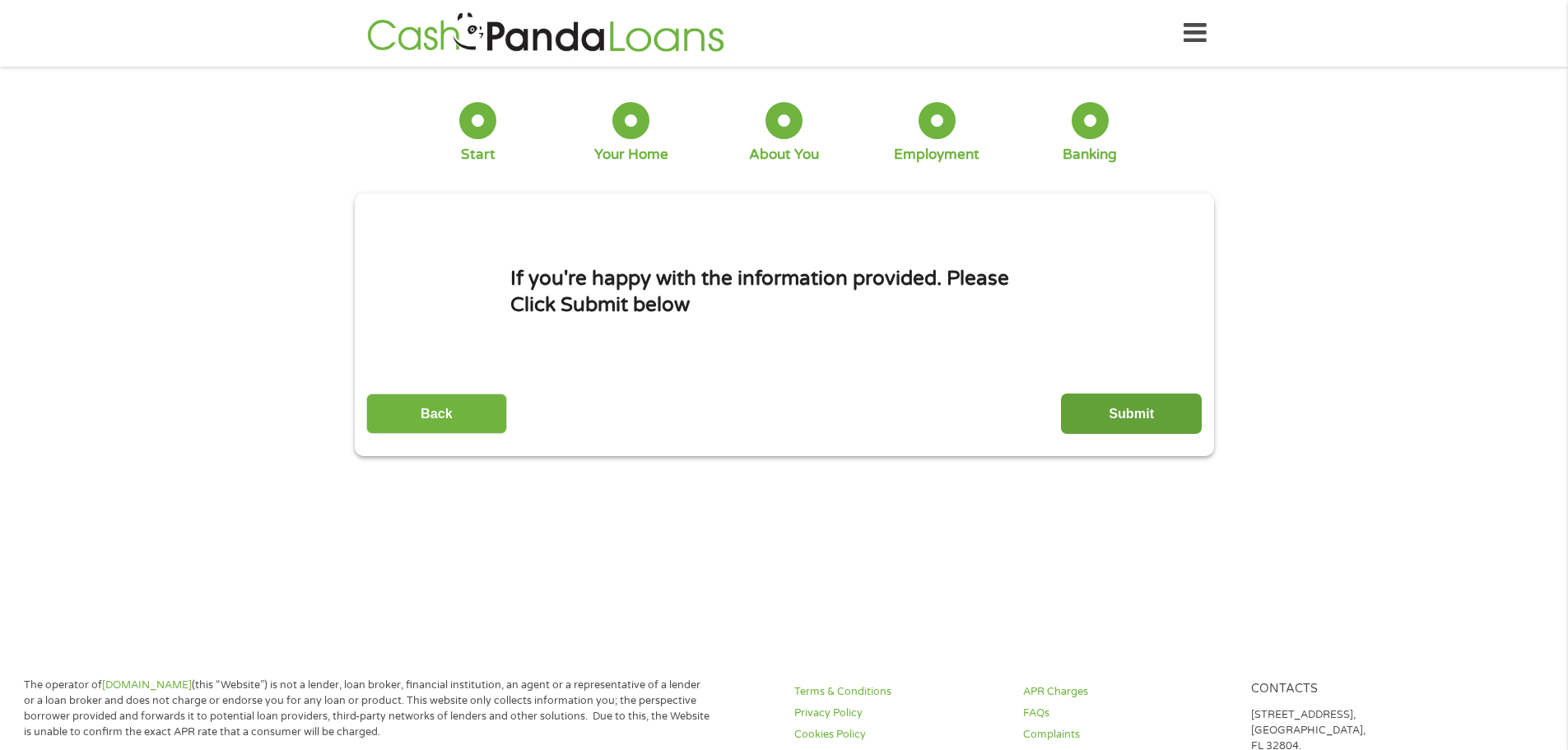
click at [1133, 422] on input "Submit" at bounding box center [1131, 413] width 141 height 41
